Goal: Transaction & Acquisition: Purchase product/service

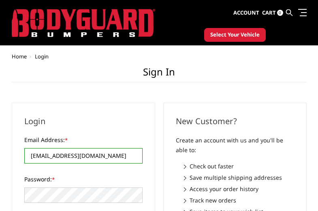
scroll to position [31, 0]
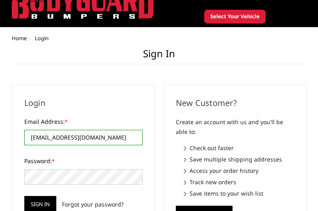
type input "[EMAIL_ADDRESS][DOMAIN_NAME]"
click at [155, 156] on div "Login Email Address: * tolucero@gmail.com Please use a valid email address, suc…" at bounding box center [83, 154] width 143 height 140
click at [48, 196] on input "Sign in" at bounding box center [40, 204] width 32 height 16
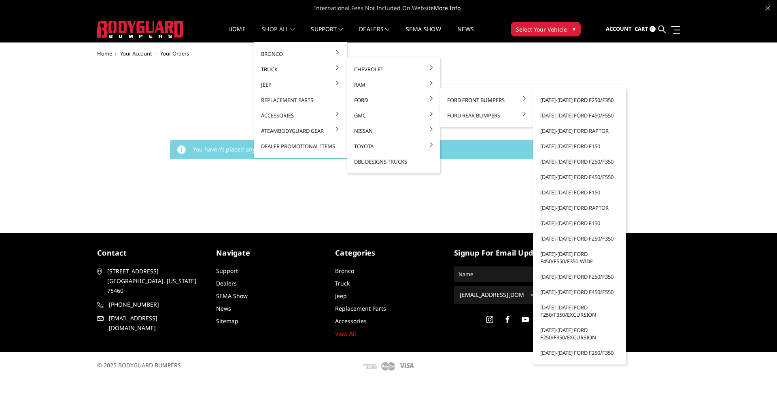
click at [317, 101] on link "[DATE]-[DATE] Ford F250/F350" at bounding box center [579, 99] width 87 height 15
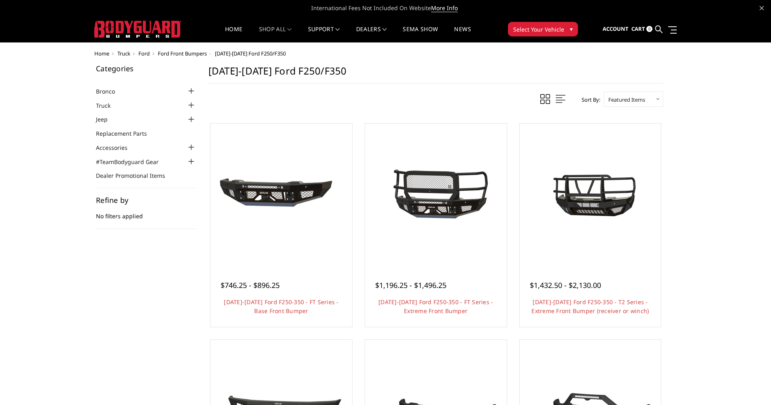
click at [141, 53] on span "Ford" at bounding box center [143, 53] width 11 height 7
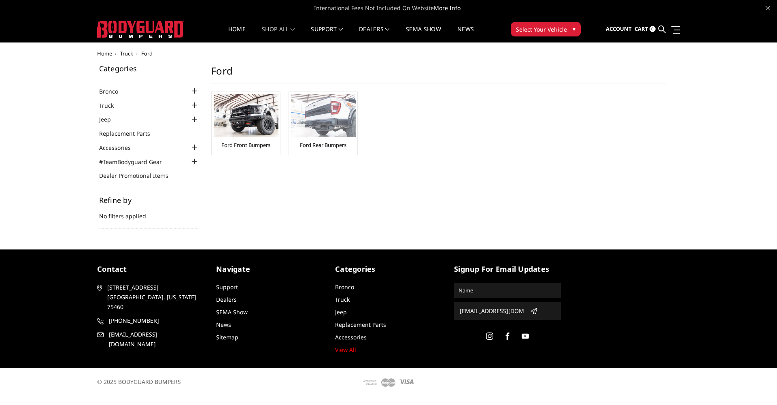
click at [320, 145] on link "Ford Rear Bumpers" at bounding box center [323, 144] width 47 height 7
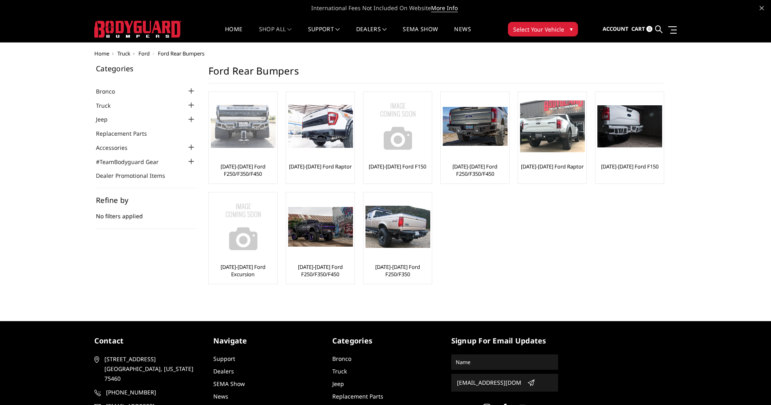
click at [248, 171] on link "[DATE]-[DATE] Ford F250/F350/F450" at bounding box center [243, 170] width 64 height 15
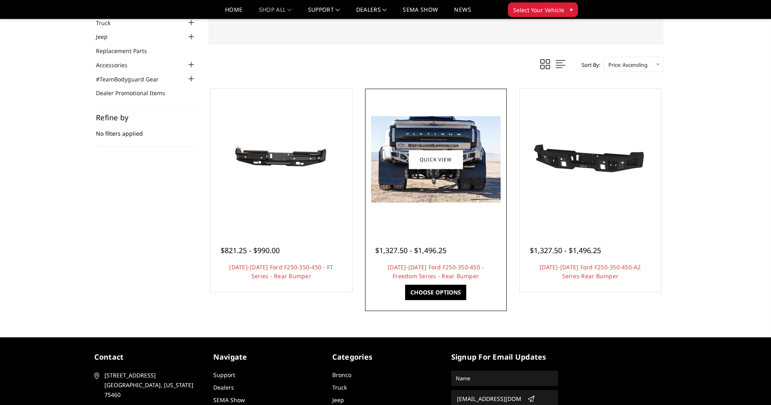
scroll to position [73, 0]
